Goal: Obtain resource: Download file/media

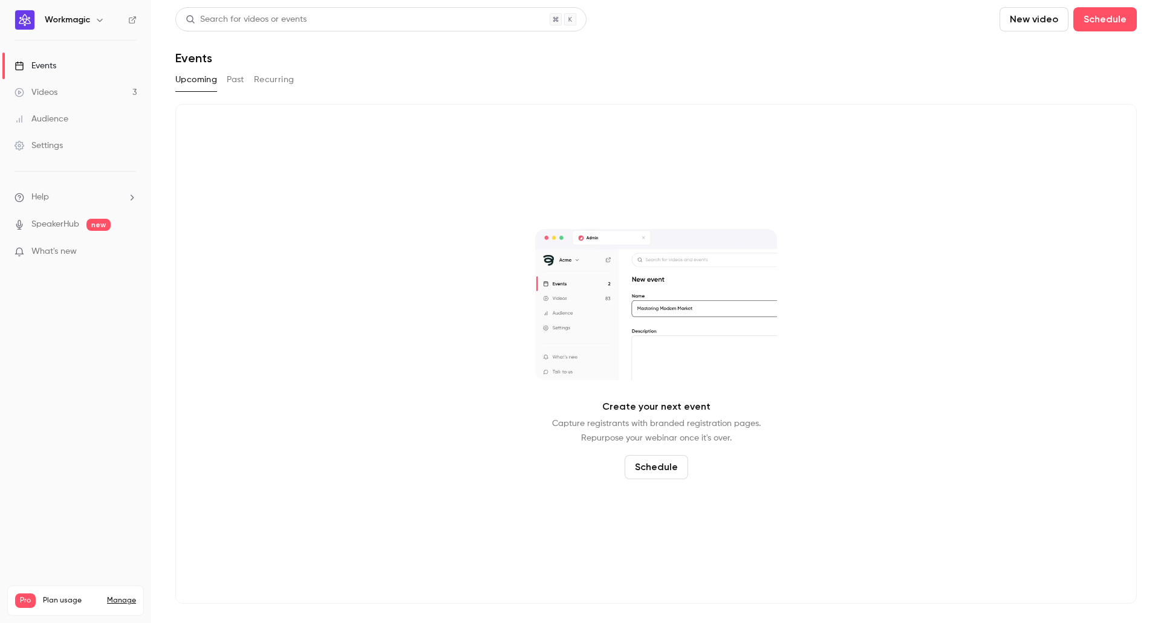
click at [55, 67] on div "Events" at bounding box center [36, 66] width 42 height 12
click at [235, 81] on button "Past" at bounding box center [236, 79] width 18 height 19
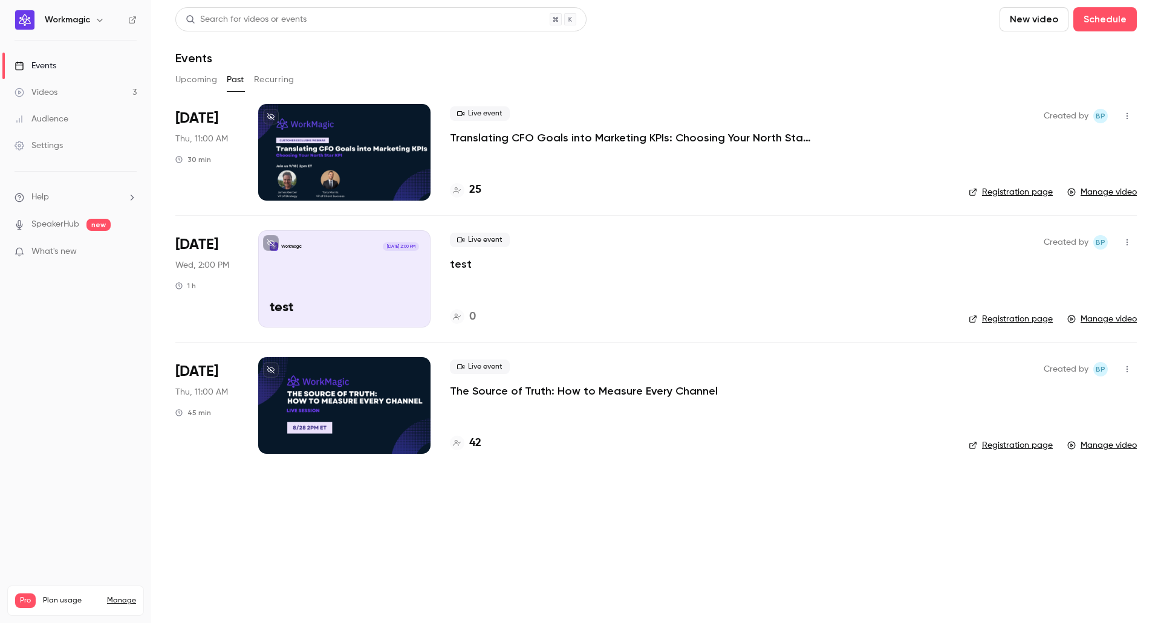
click at [494, 133] on p "Translating CFO Goals into Marketing KPIs: Choosing Your North Star KPI" at bounding box center [631, 138] width 363 height 15
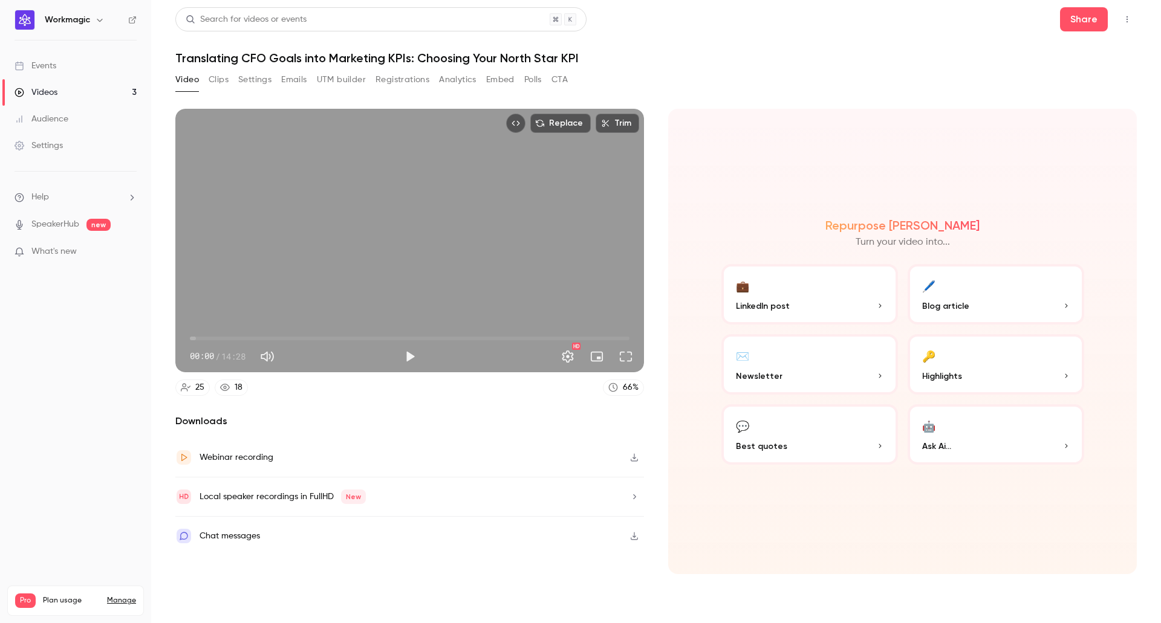
click at [408, 82] on button "Registrations" at bounding box center [402, 79] width 54 height 19
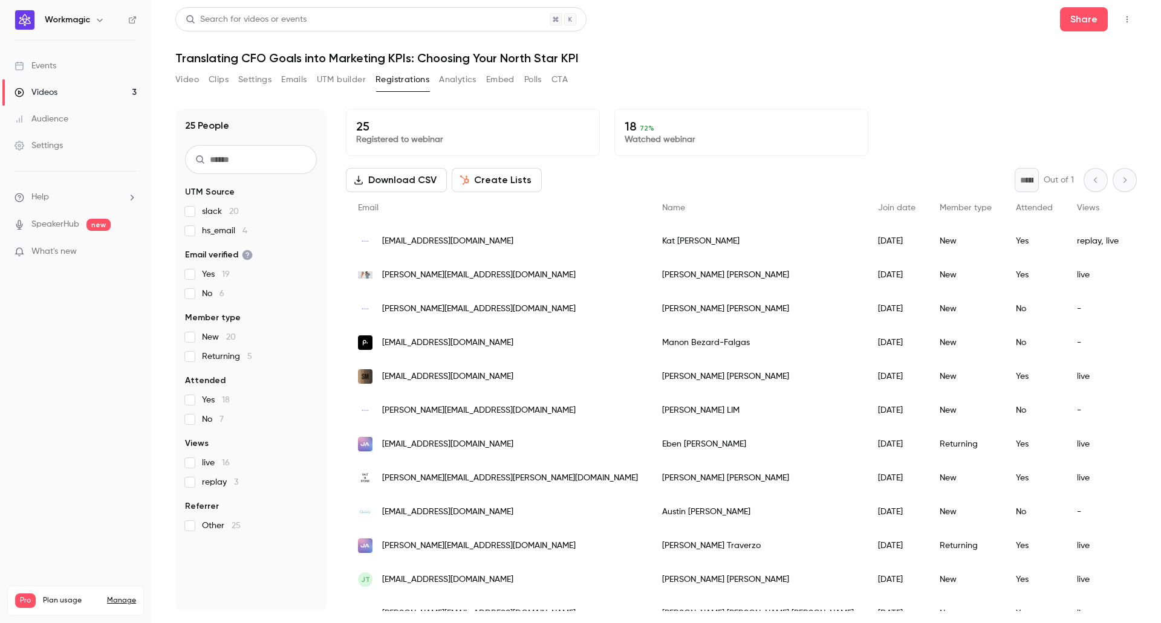
click at [400, 179] on button "Download CSV" at bounding box center [396, 180] width 101 height 24
click at [457, 80] on button "Analytics" at bounding box center [457, 79] width 37 height 19
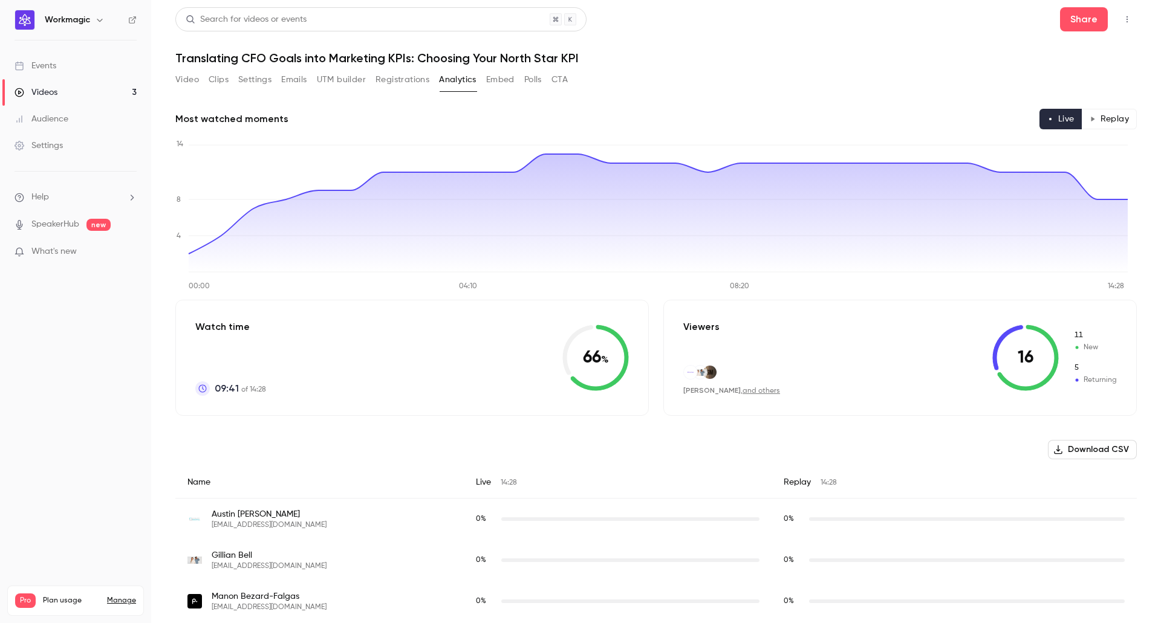
click at [404, 87] on button "Registrations" at bounding box center [402, 79] width 54 height 19
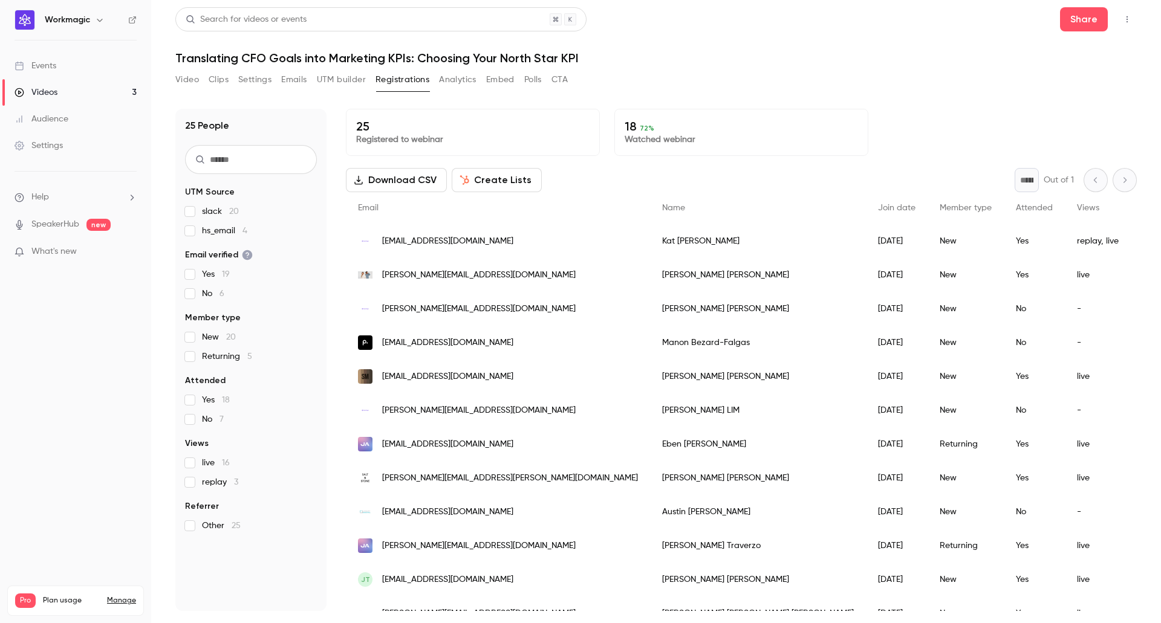
click at [397, 181] on button "Download CSV" at bounding box center [396, 180] width 101 height 24
click at [443, 82] on button "Analytics" at bounding box center [457, 79] width 37 height 19
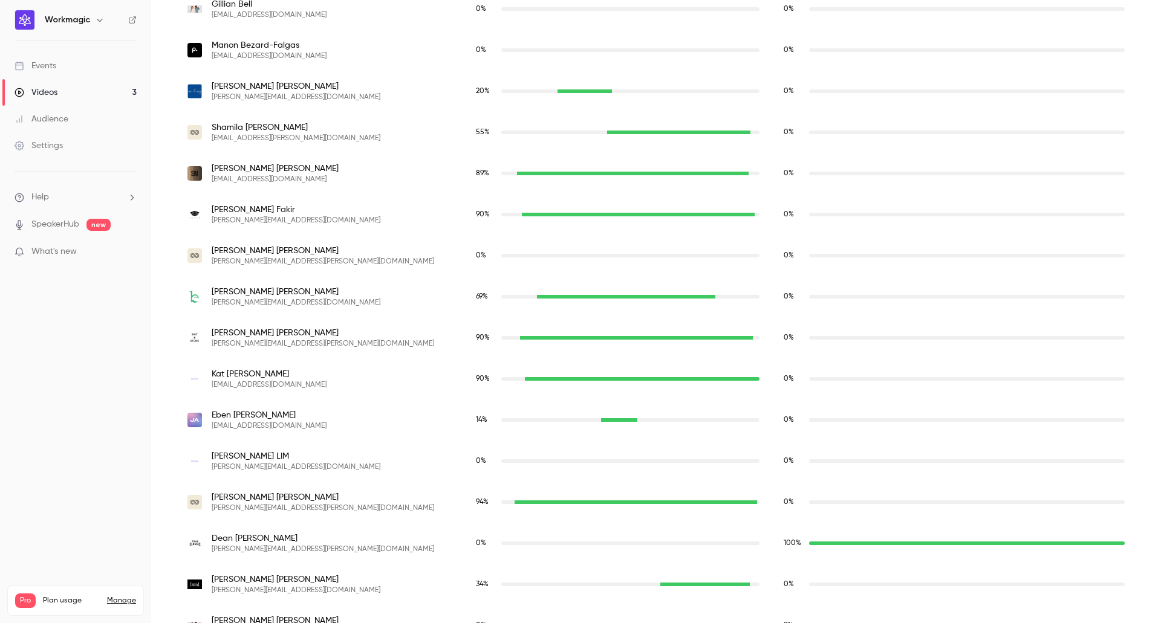
scroll to position [550, 0]
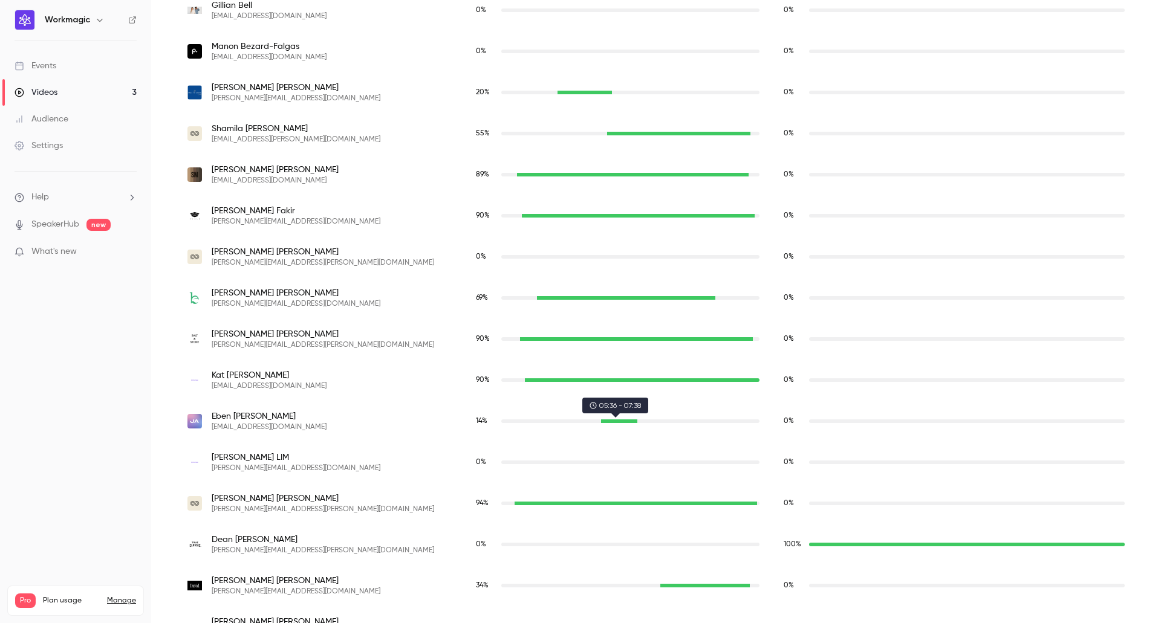
click at [634, 423] on div "eben@open.store" at bounding box center [619, 422] width 36 height 4
click at [631, 420] on div "eben@open.store" at bounding box center [619, 422] width 36 height 4
click at [628, 421] on div "eben@open.store" at bounding box center [619, 422] width 36 height 4
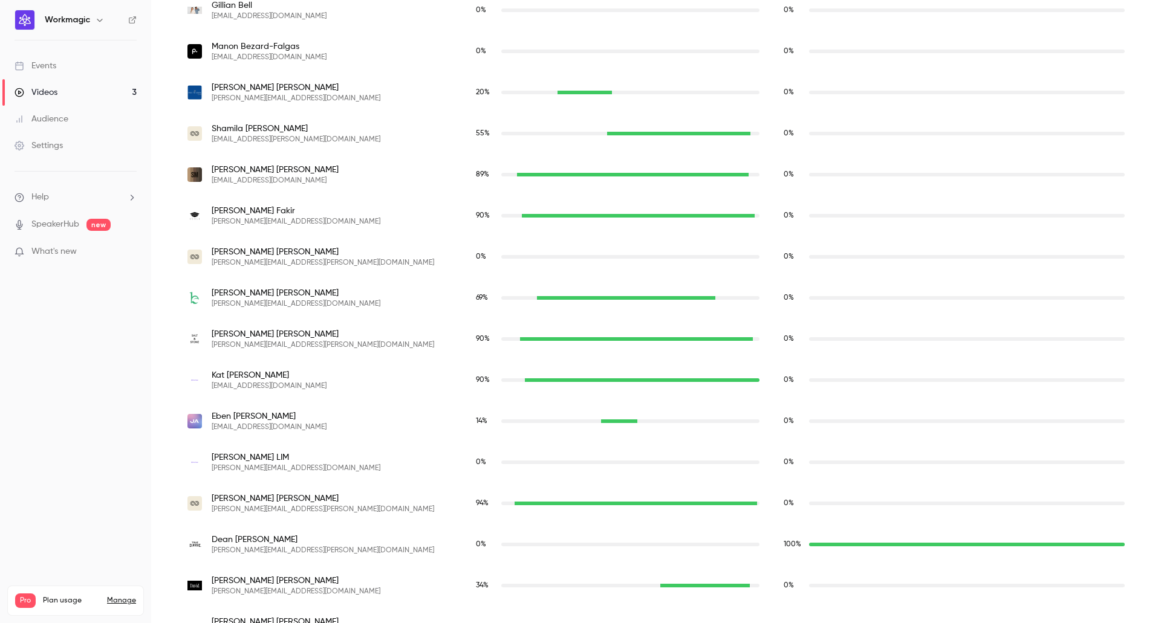
click at [628, 421] on div "eben@open.store" at bounding box center [619, 422] width 36 height 4
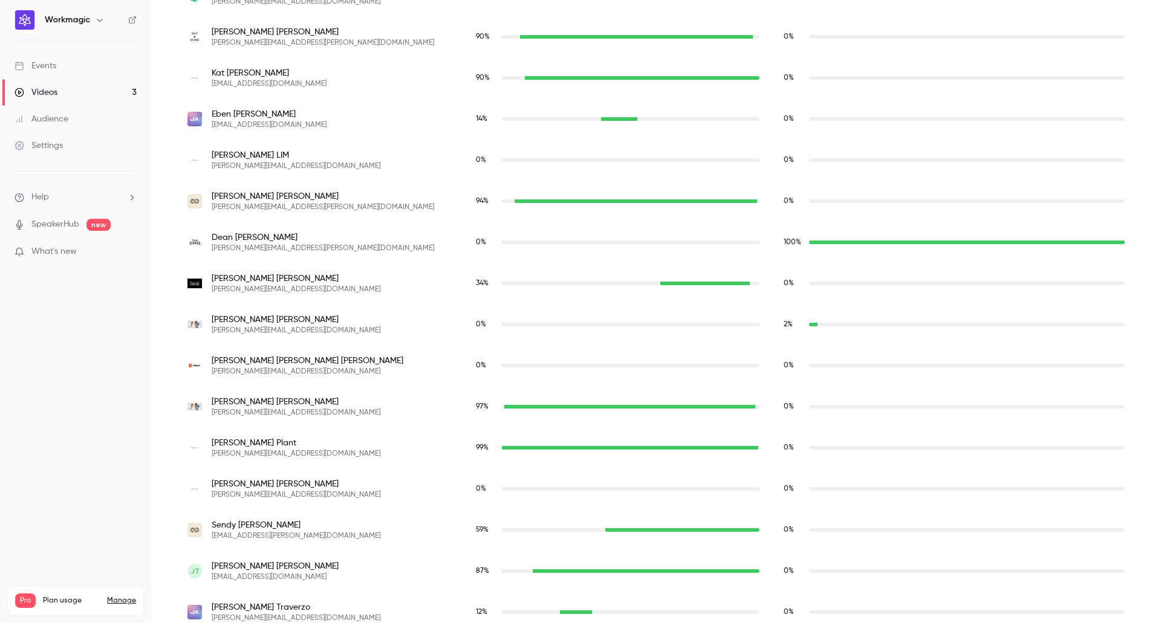
scroll to position [913, 0]
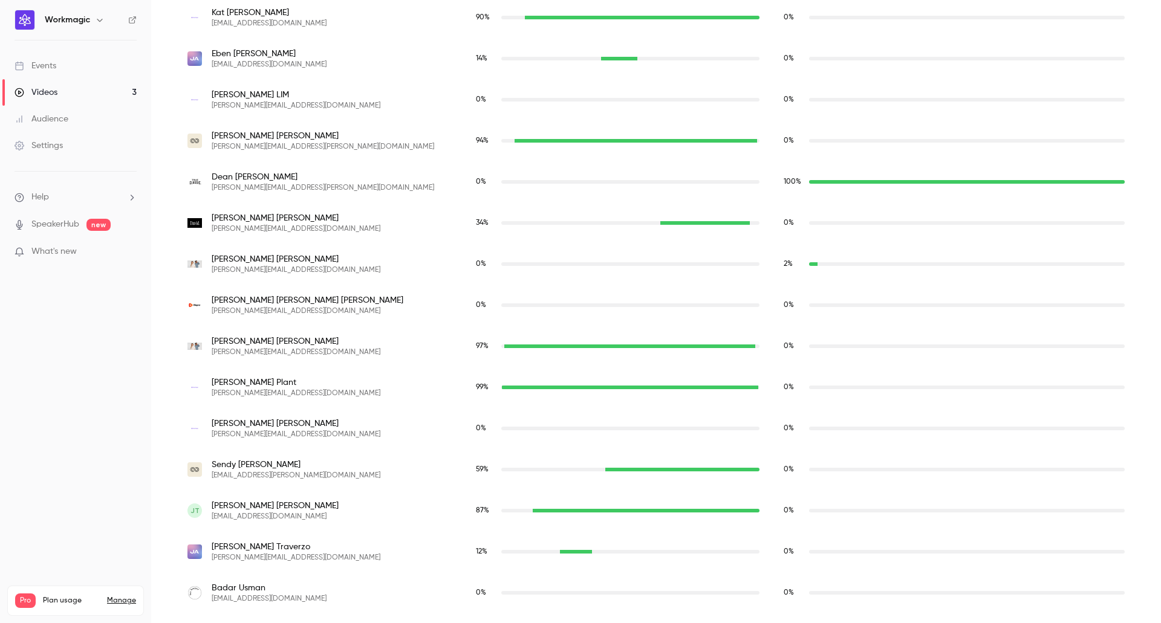
click at [586, 551] on div "rebecca@open.store" at bounding box center [575, 552] width 31 height 4
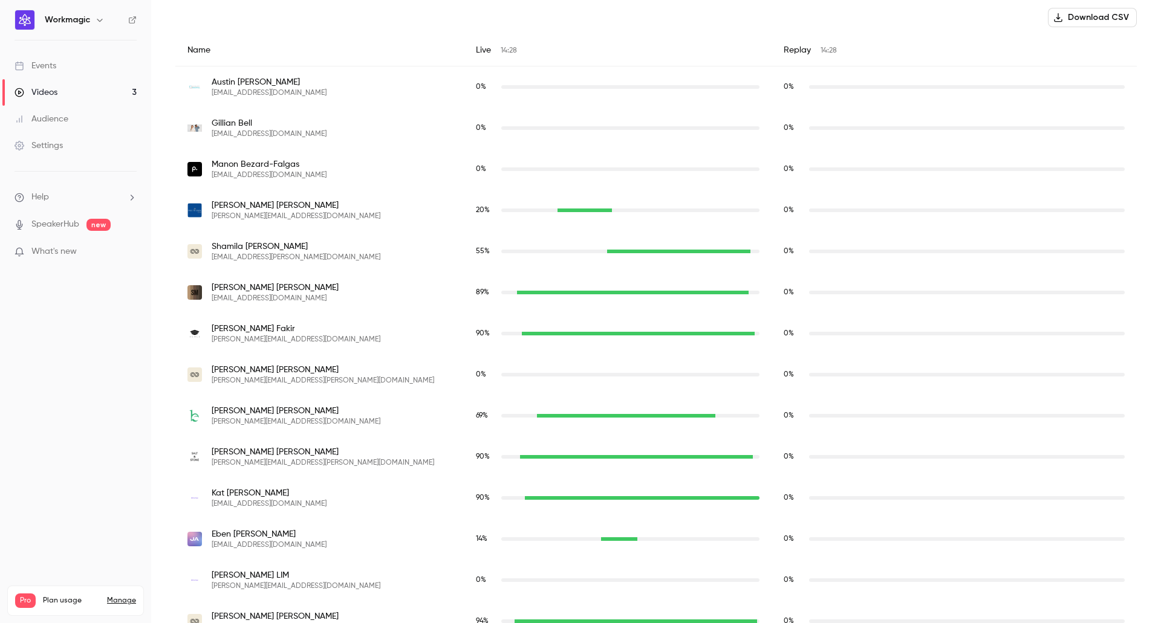
scroll to position [429, 0]
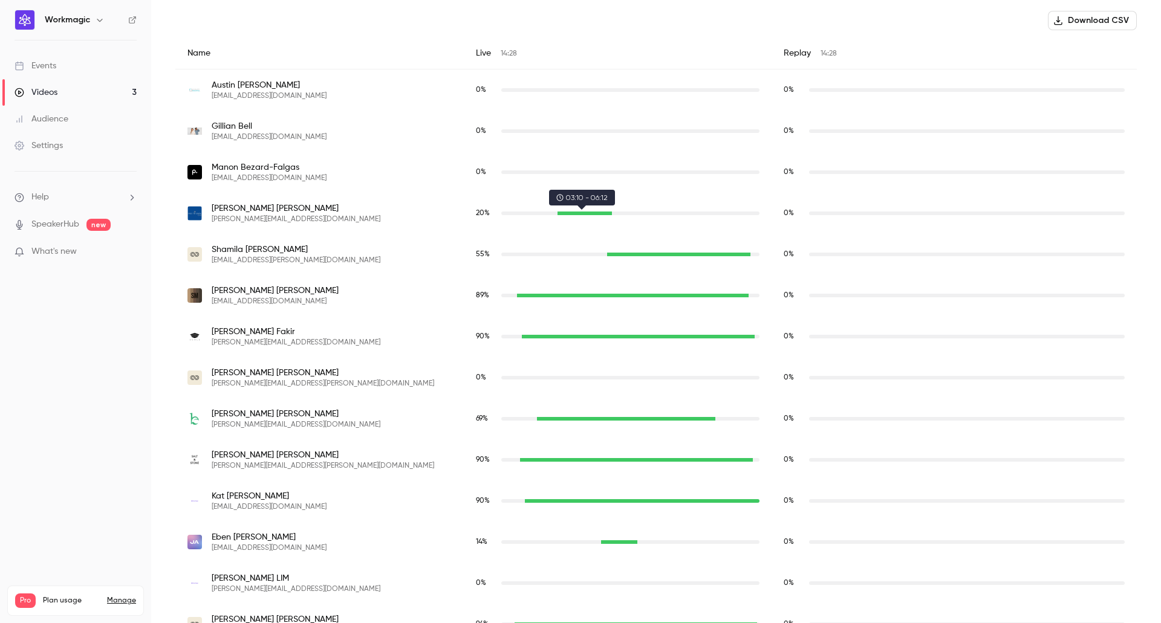
click at [605, 214] on div "kim@freetogrowcfo.com" at bounding box center [584, 214] width 54 height 4
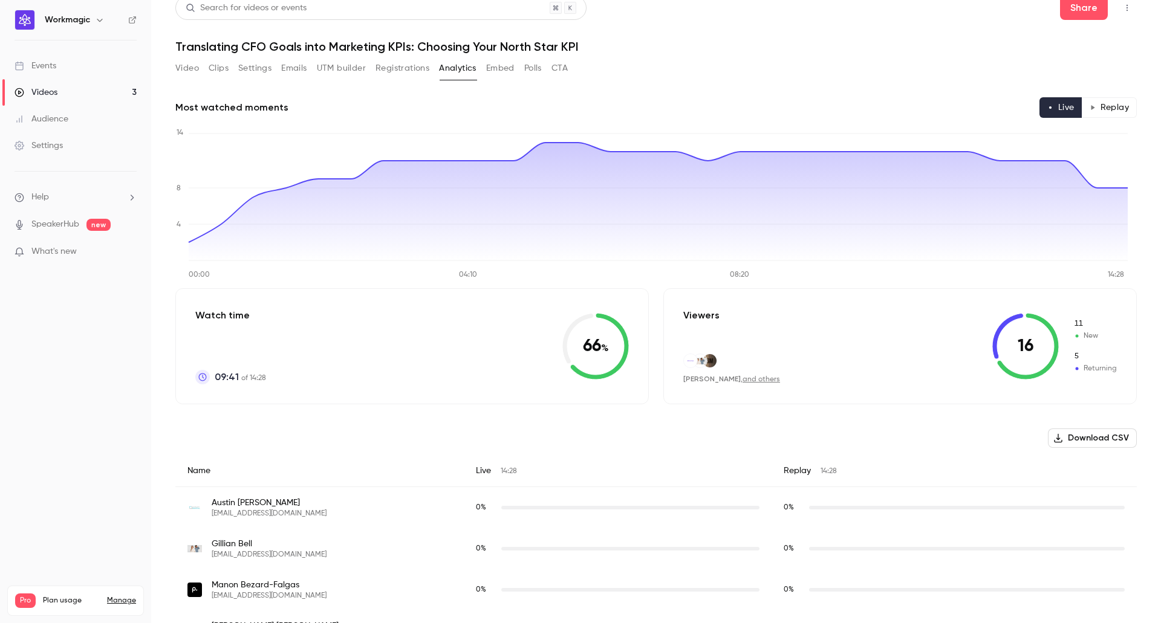
scroll to position [0, 0]
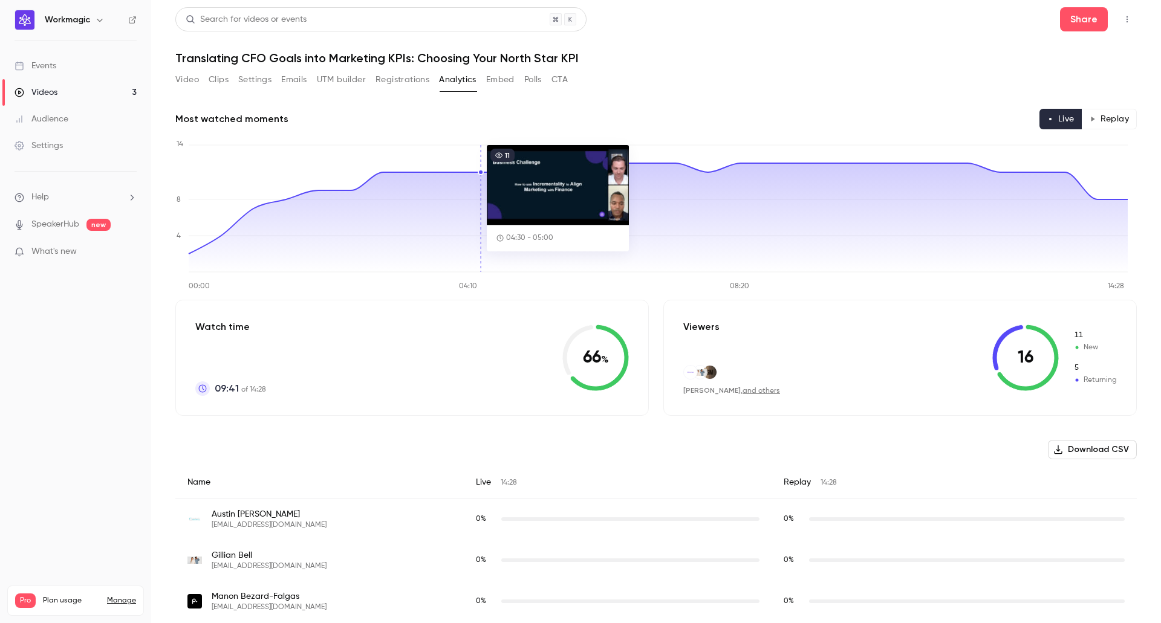
click at [483, 175] on icon at bounding box center [658, 213] width 939 height 118
